Goal: Task Accomplishment & Management: Manage account settings

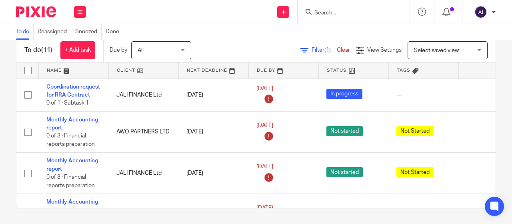
scroll to position [319, 0]
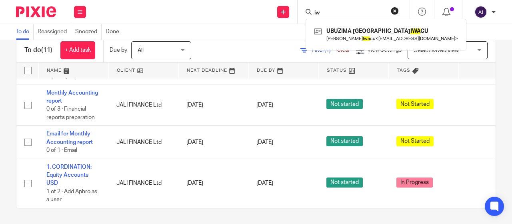
type input "i"
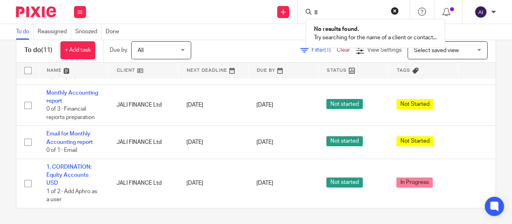
type input "I"
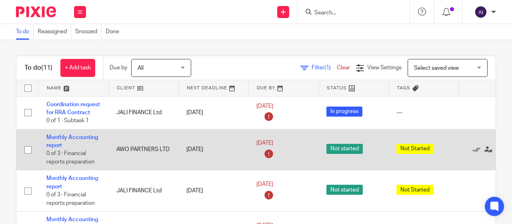
scroll to position [0, 0]
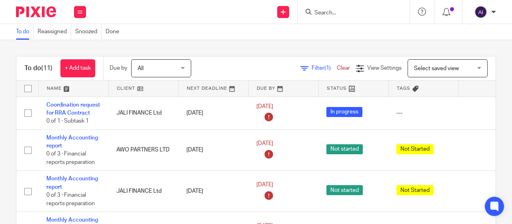
click at [322, 12] on input "Search" at bounding box center [350, 13] width 72 height 7
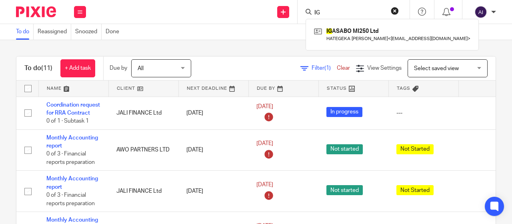
type input "I"
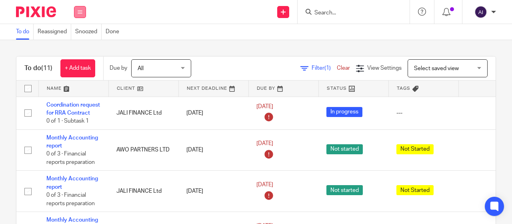
click at [81, 13] on icon at bounding box center [80, 12] width 5 height 5
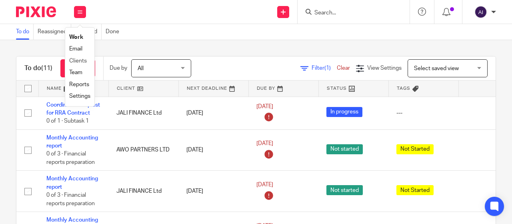
click at [77, 57] on li "Clients" at bounding box center [79, 61] width 21 height 12
click at [78, 60] on link "Clients" at bounding box center [78, 61] width 18 height 6
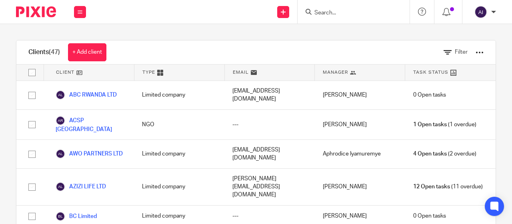
click at [323, 10] on input "Search" at bounding box center [350, 13] width 72 height 7
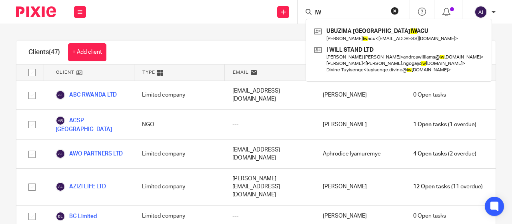
type input "I"
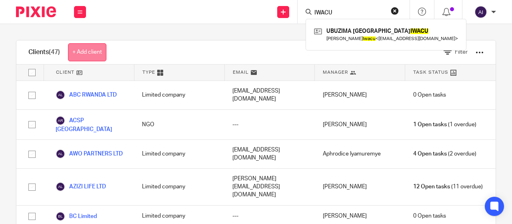
type input "IWACU"
click at [87, 49] on link "+ Add client" at bounding box center [87, 52] width 38 height 18
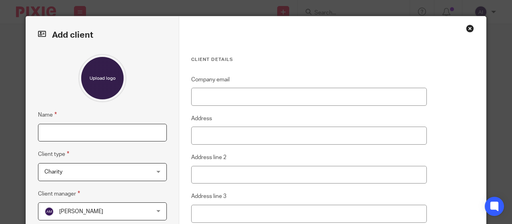
click at [85, 136] on input "Name" at bounding box center [102, 133] width 129 height 18
type input "IWACU PLUS 250 LTD"
click at [150, 171] on div "Charity Charity" at bounding box center [102, 172] width 129 height 18
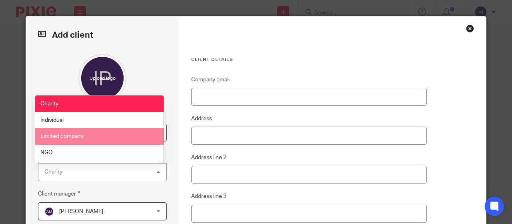
drag, startPoint x: 71, startPoint y: 133, endPoint x: 81, endPoint y: 132, distance: 9.6
click at [72, 133] on span "Limited company" at bounding box center [61, 136] width 43 height 6
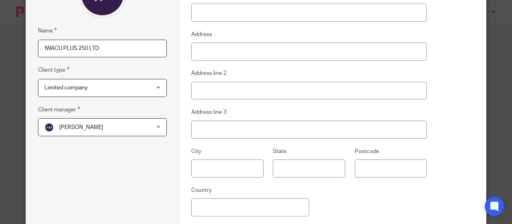
scroll to position [120, 0]
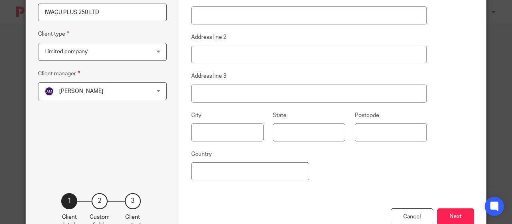
click at [137, 92] on span "Angelique Mbabazi" at bounding box center [93, 90] width 98 height 17
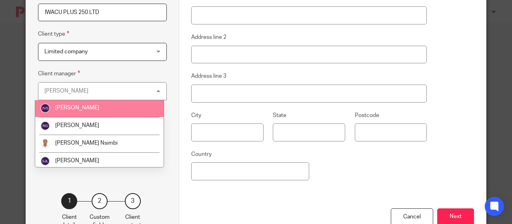
scroll to position [160, 0]
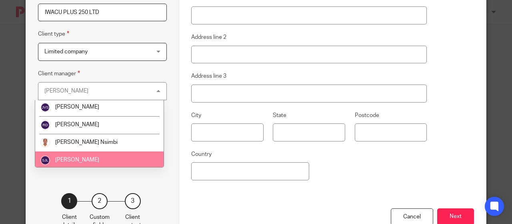
click at [86, 156] on li "[PERSON_NAME]" at bounding box center [99, 160] width 128 height 18
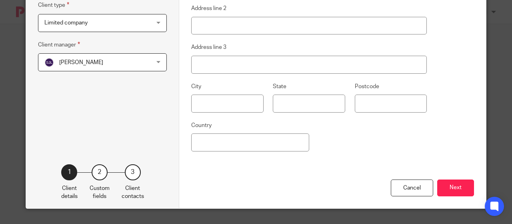
scroll to position [149, 0]
click at [453, 188] on button "Next" at bounding box center [455, 187] width 37 height 17
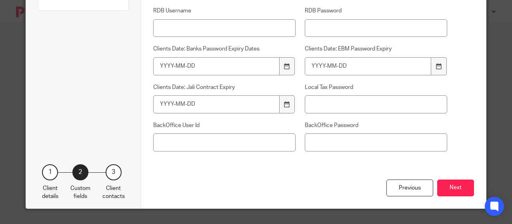
scroll to position [164, 0]
click at [453, 189] on button "Next" at bounding box center [455, 187] width 37 height 17
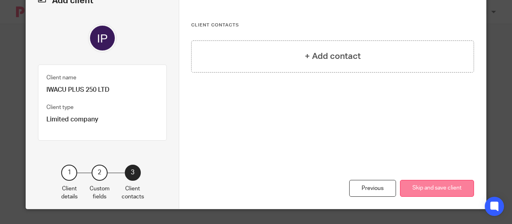
scroll to position [35, 0]
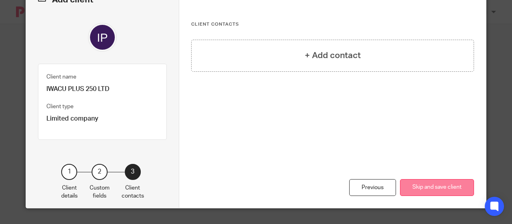
click at [432, 188] on button "Skip and save client" at bounding box center [437, 187] width 74 height 17
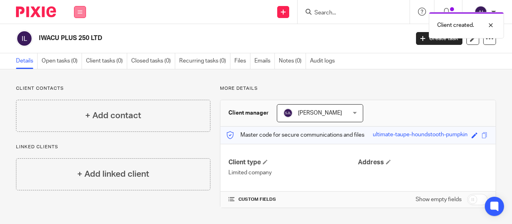
click at [76, 12] on button at bounding box center [80, 12] width 12 height 12
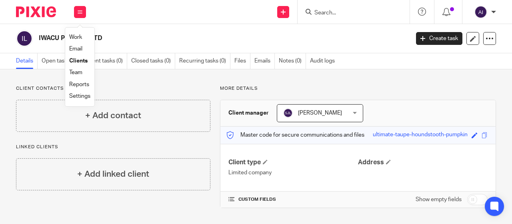
click at [78, 72] on link "Team" at bounding box center [75, 73] width 13 height 6
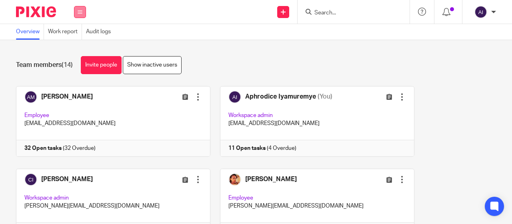
click at [78, 12] on icon at bounding box center [80, 12] width 5 height 5
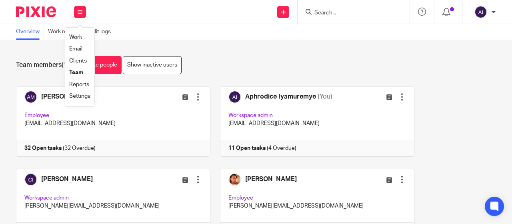
click at [80, 61] on link "Clients" at bounding box center [78, 61] width 18 height 6
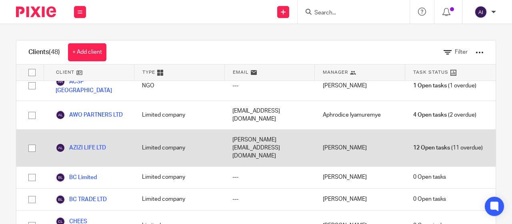
scroll to position [40, 0]
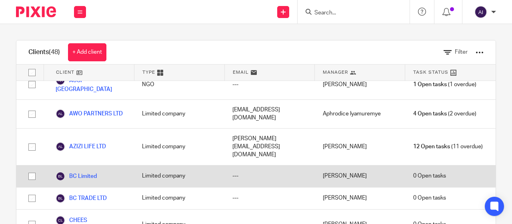
click at [32, 168] on input "checkbox" at bounding box center [31, 175] width 15 height 15
checkbox input "true"
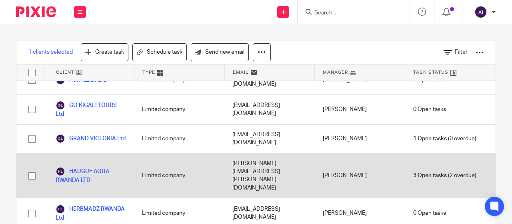
scroll to position [400, 0]
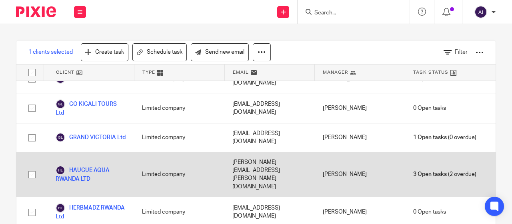
click at [31, 167] on input "checkbox" at bounding box center [31, 174] width 15 height 15
checkbox input "true"
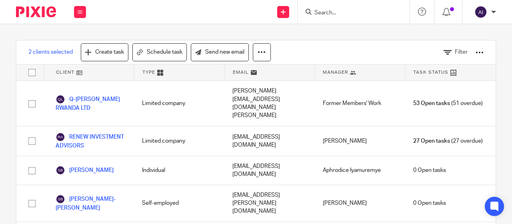
scroll to position [1040, 0]
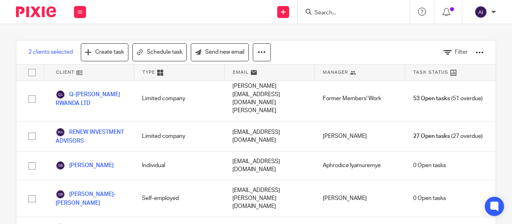
checkbox input "true"
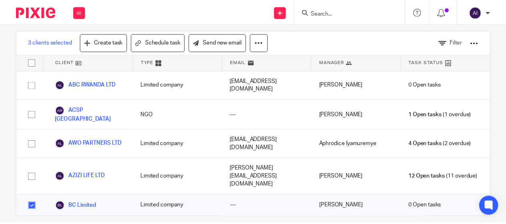
scroll to position [0, 0]
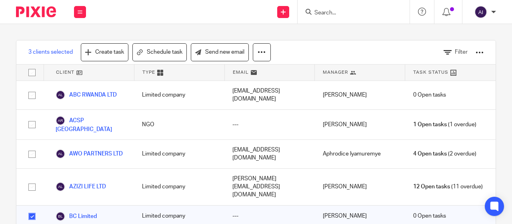
click at [476, 51] on div at bounding box center [480, 52] width 8 height 8
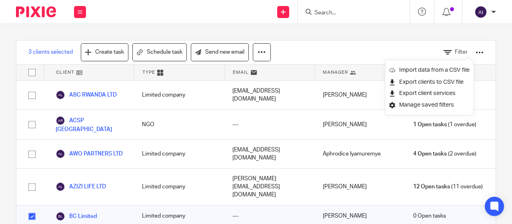
click at [378, 28] on div "3 clients selected Create task Schedule task Send new email Filter Client Type …" at bounding box center [256, 124] width 512 height 200
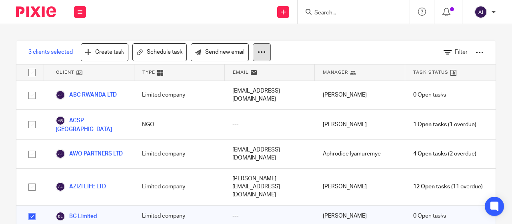
click at [263, 51] on icon at bounding box center [262, 52] width 8 height 8
click at [234, 86] on button "Archive" at bounding box center [239, 86] width 54 height 11
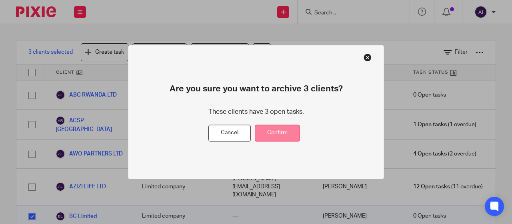
click at [278, 133] on button "Confirm" at bounding box center [277, 132] width 45 height 17
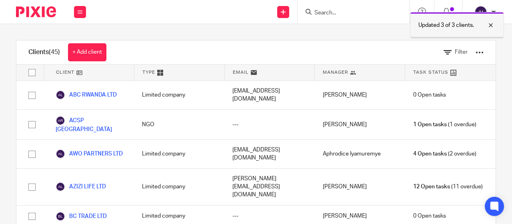
click at [492, 24] on div at bounding box center [485, 25] width 22 height 10
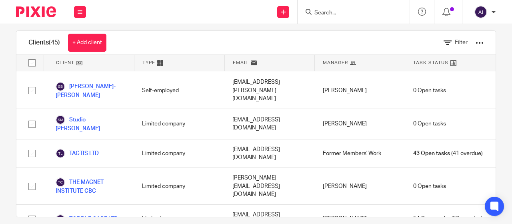
scroll to position [18, 0]
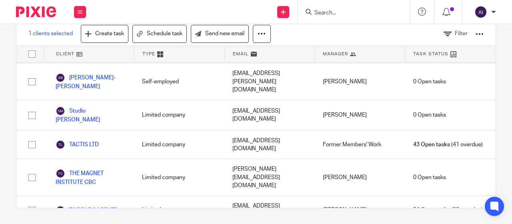
checkbox input "false"
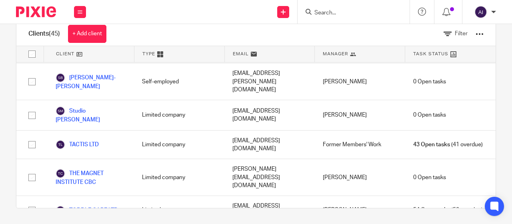
checkbox input "true"
